Goal: Find specific page/section: Find specific page/section

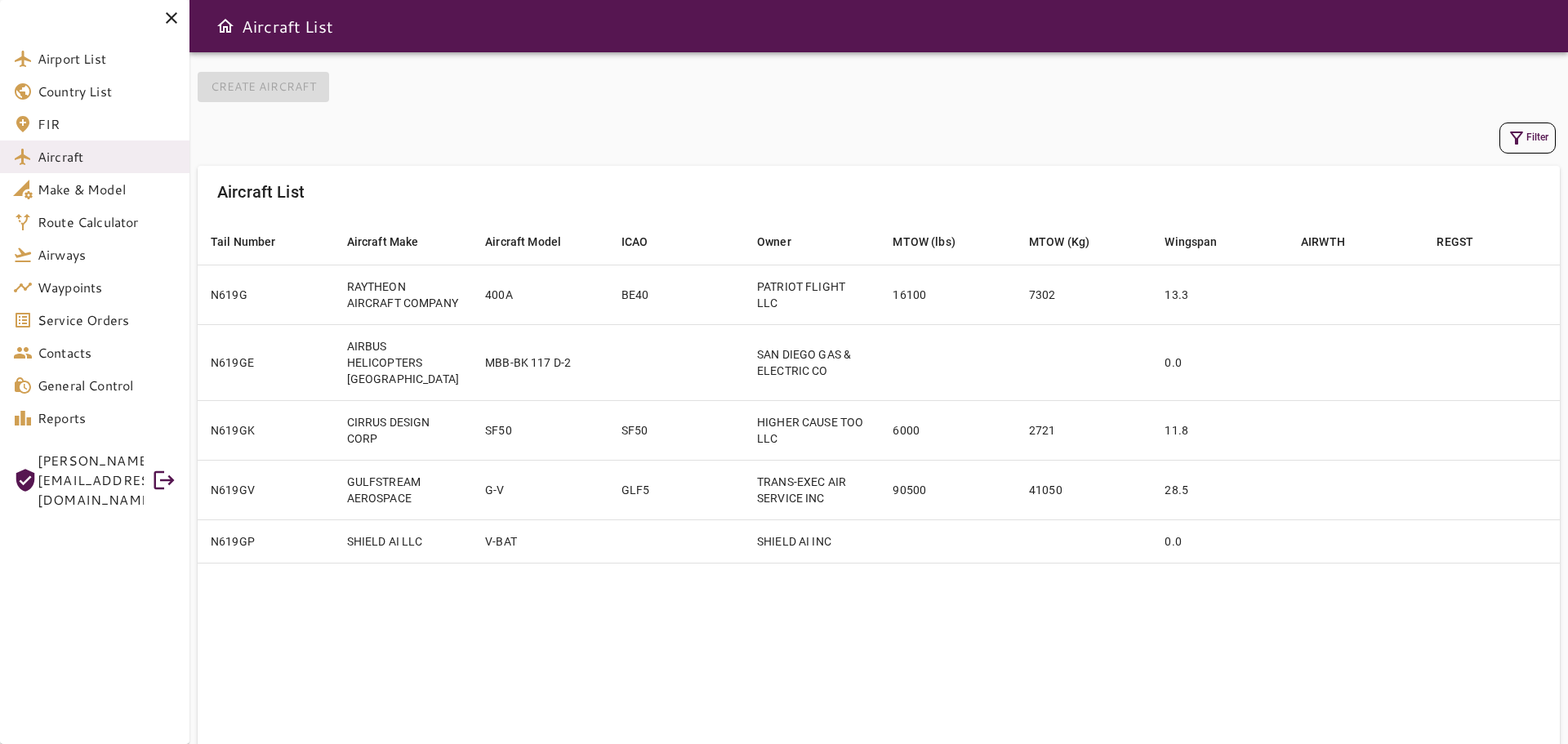
click at [177, 13] on icon at bounding box center [172, 17] width 19 height 19
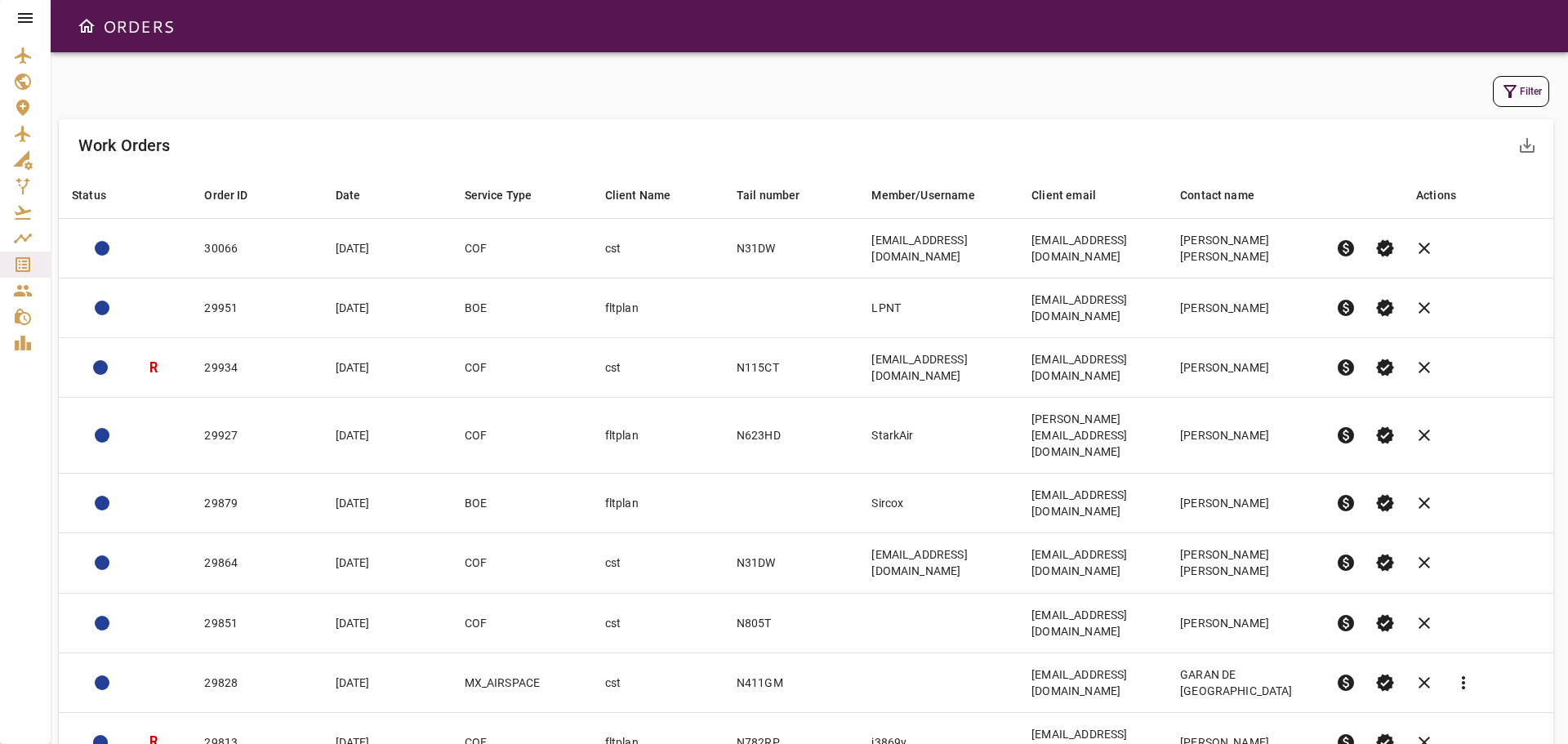
click at [632, 116] on div "Filter Work Orders save_alt Status arrow_downward Order ID arrow_downward Date …" at bounding box center [810, 482] width 1502 height 820
click at [35, 21] on icon at bounding box center [25, 17] width 19 height 19
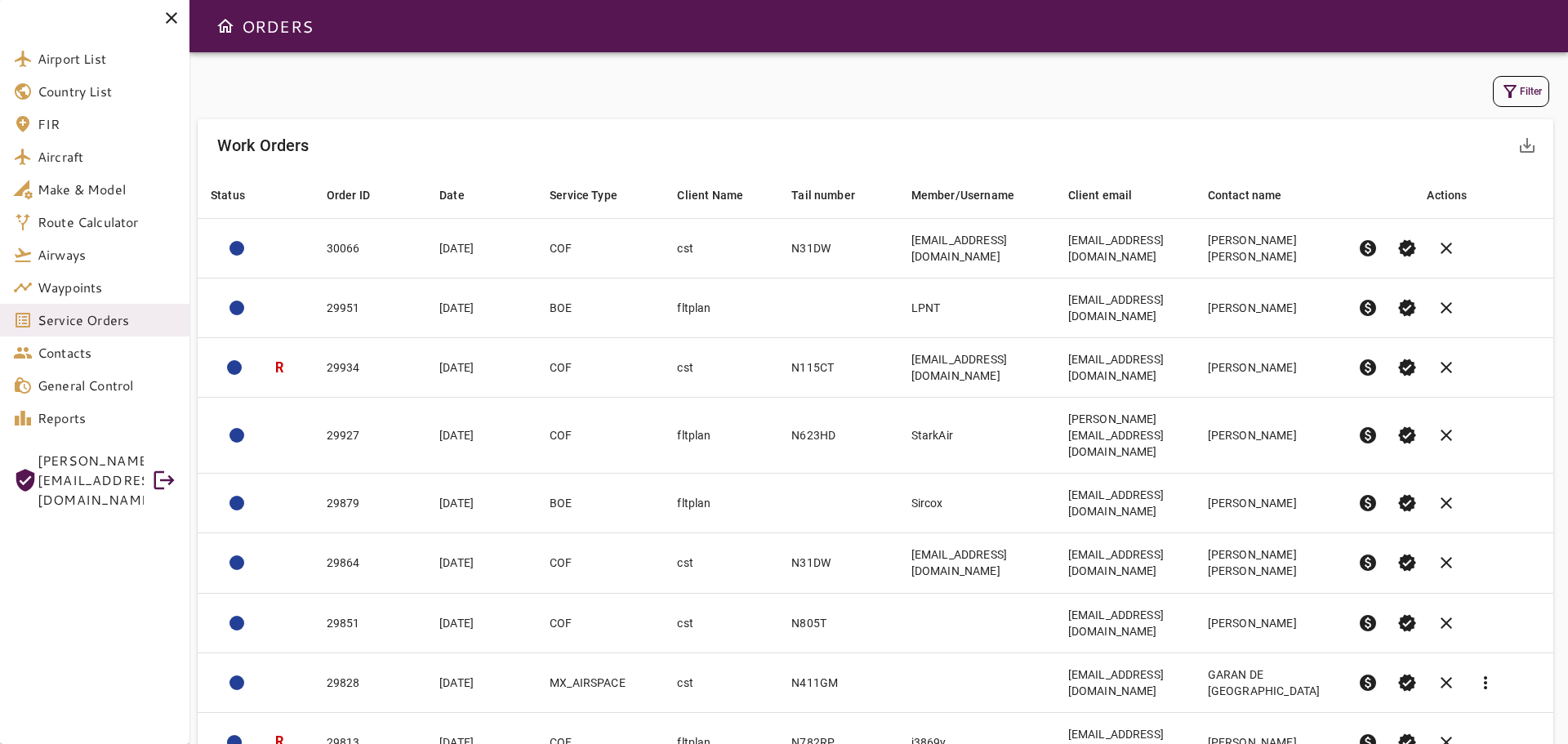
click at [169, 18] on icon at bounding box center [172, 17] width 19 height 19
